Goal: Task Accomplishment & Management: Use online tool/utility

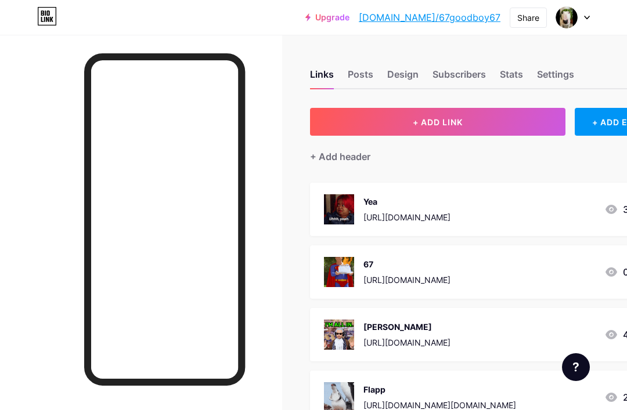
click at [452, 116] on button "+ ADD LINK" at bounding box center [437, 122] width 255 height 28
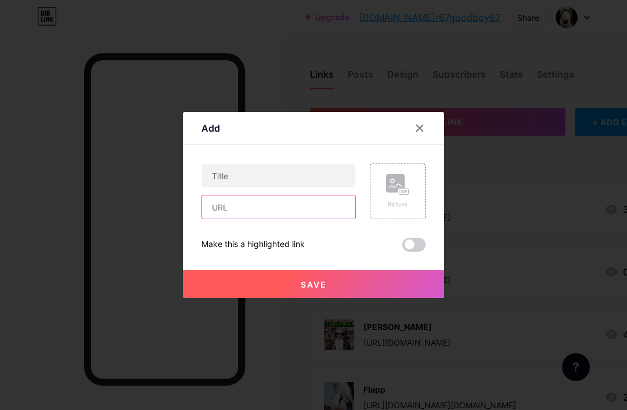
click at [293, 219] on input "text" at bounding box center [278, 207] width 153 height 23
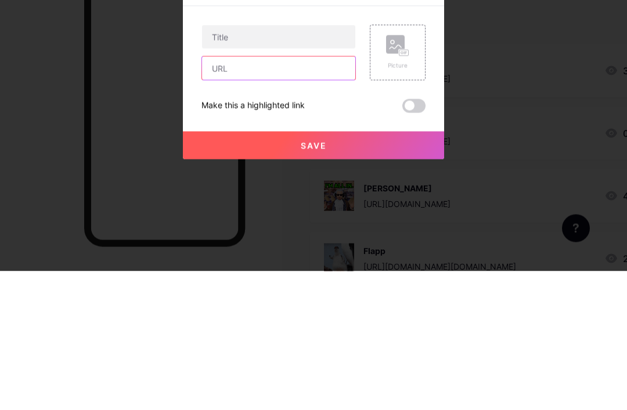
paste input "[URL][DOMAIN_NAME]"
type input "[URL][DOMAIN_NAME]"
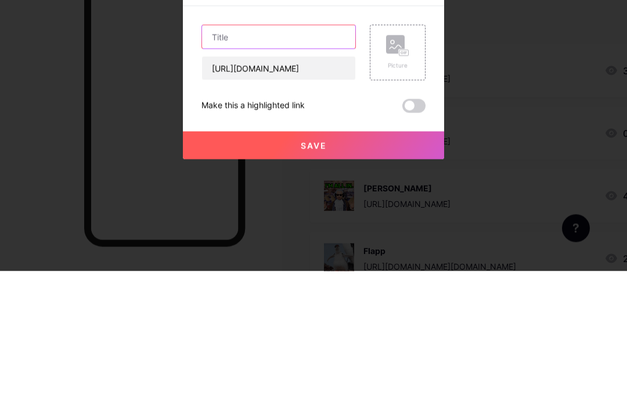
click at [319, 164] on input "text" at bounding box center [278, 175] width 153 height 23
type input "The web"
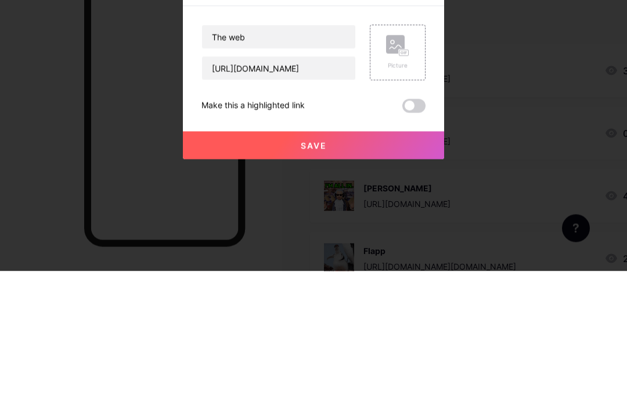
click at [384, 164] on div "Picture" at bounding box center [398, 192] width 56 height 56
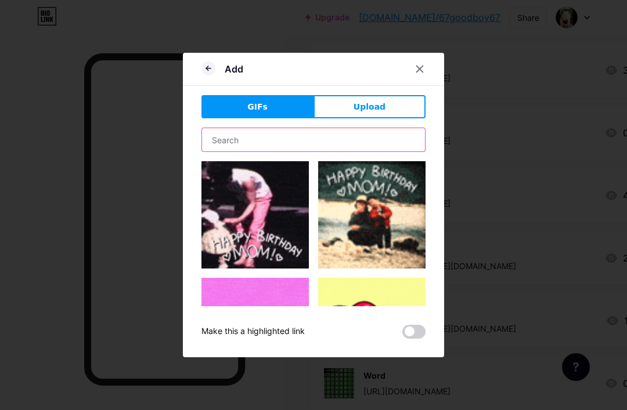
click at [380, 152] on input "text" at bounding box center [313, 139] width 223 height 23
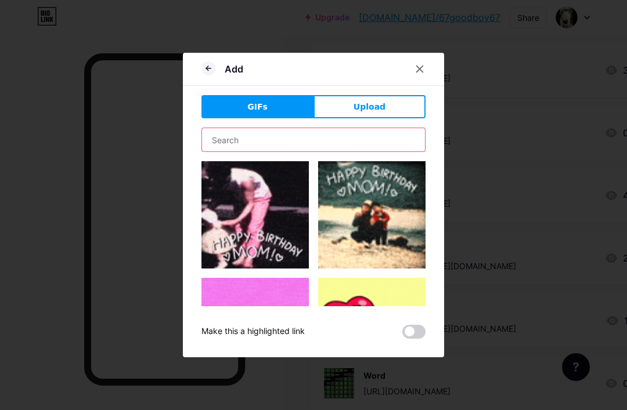
scroll to position [139, 0]
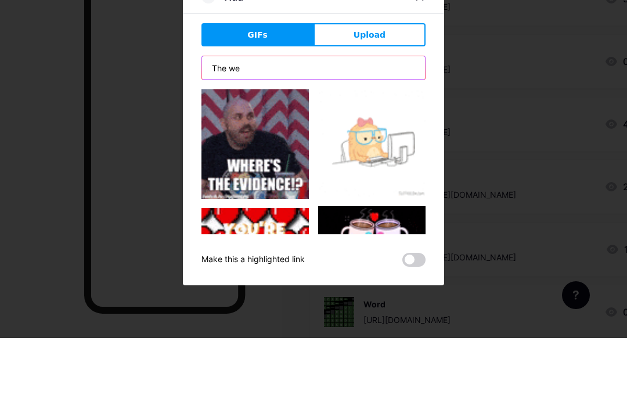
type input "The web"
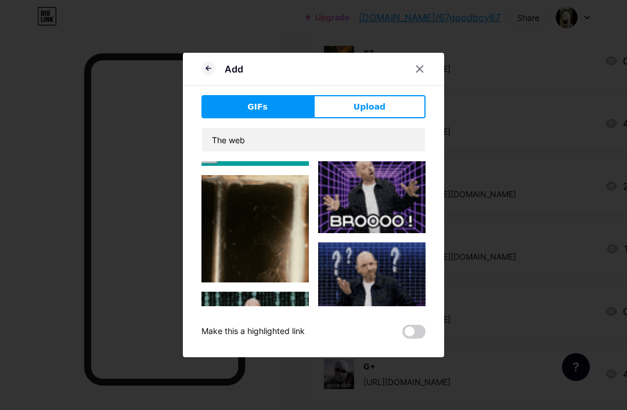
scroll to position [607, 0]
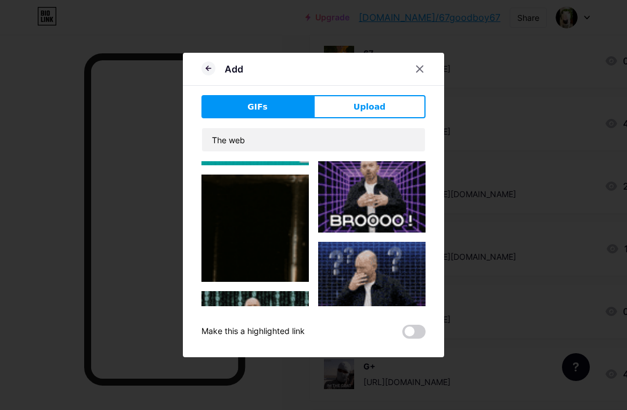
click at [395, 232] on img at bounding box center [371, 192] width 107 height 82
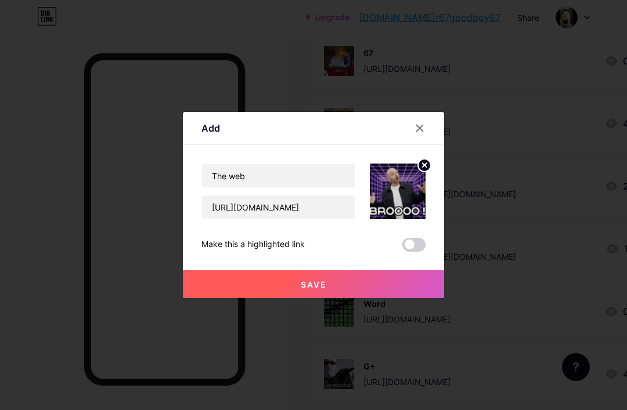
click at [368, 296] on button "Save" at bounding box center [313, 285] width 261 height 28
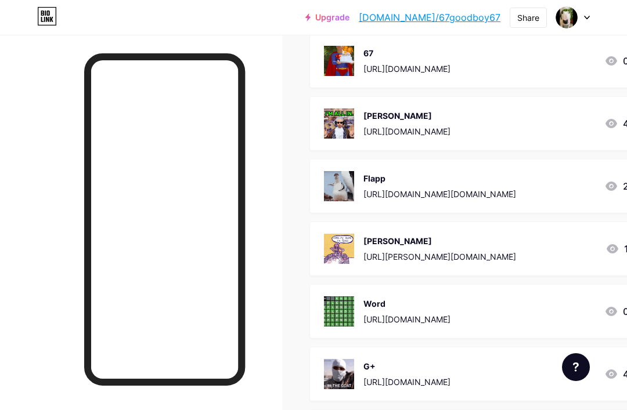
click at [449, 16] on link "[DOMAIN_NAME]/67goodboy67" at bounding box center [430, 17] width 142 height 14
